Goal: Task Accomplishment & Management: Use online tool/utility

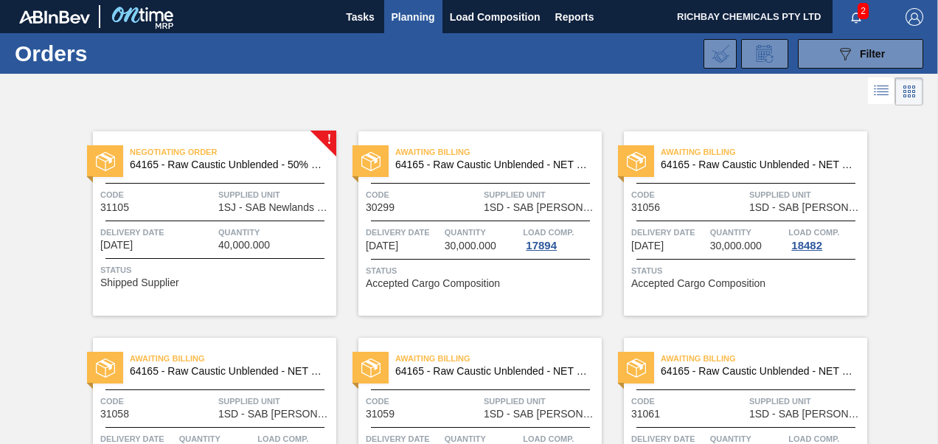
click at [275, 151] on span "Negotiating Order" at bounding box center [233, 152] width 207 height 15
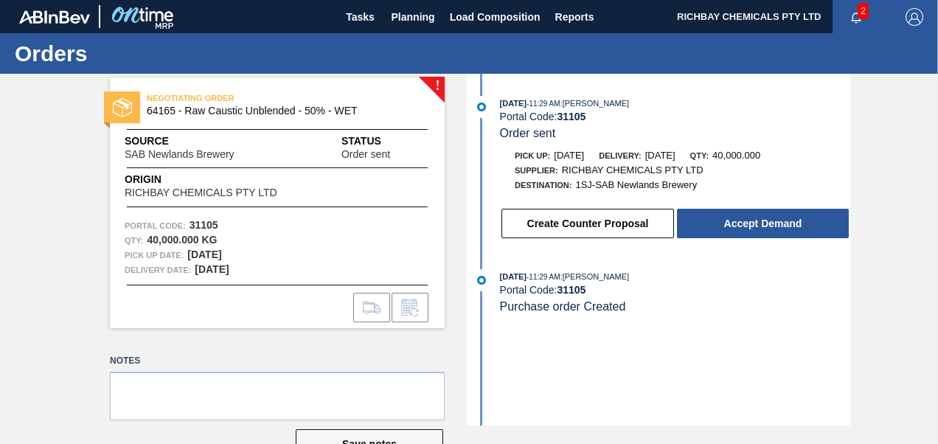
click at [741, 208] on div "Create Counter Proposal Accept Demand" at bounding box center [661, 220] width 380 height 40
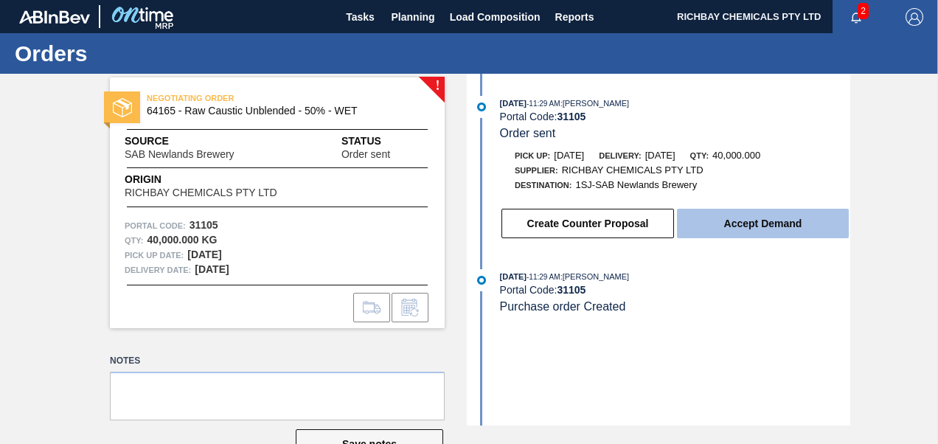
click at [744, 227] on button "Accept Demand" at bounding box center [763, 224] width 172 height 30
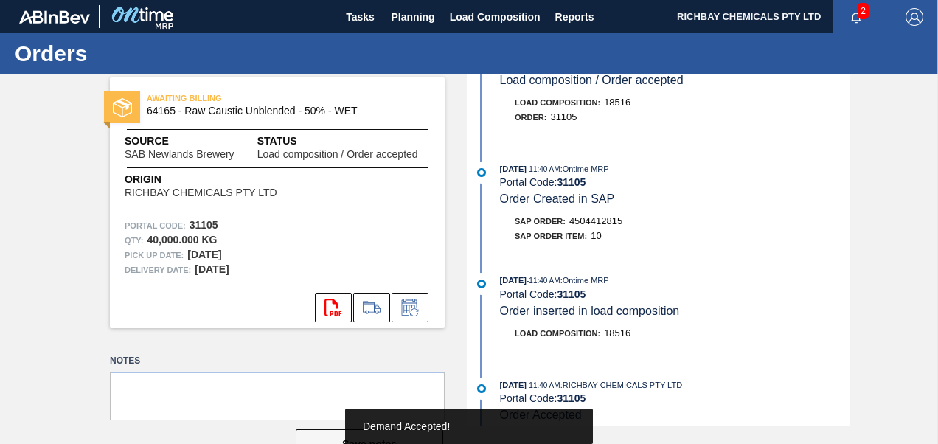
scroll to position [148, 0]
